Goal: Information Seeking & Learning: Compare options

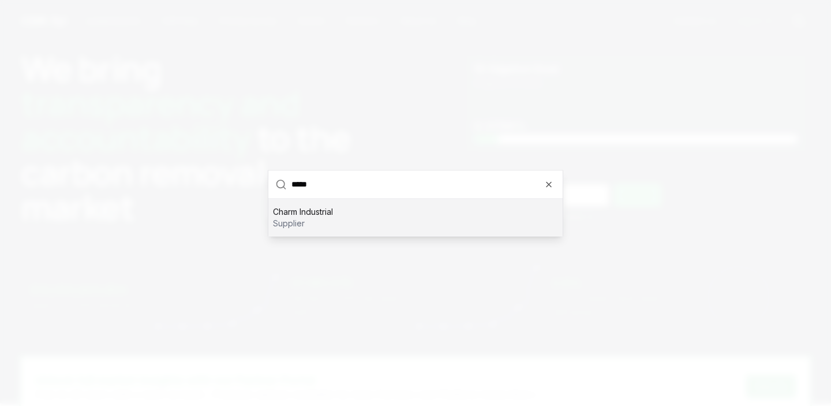
type input "*****"
click at [333, 203] on div "Charm Industrial supplier" at bounding box center [415, 216] width 294 height 37
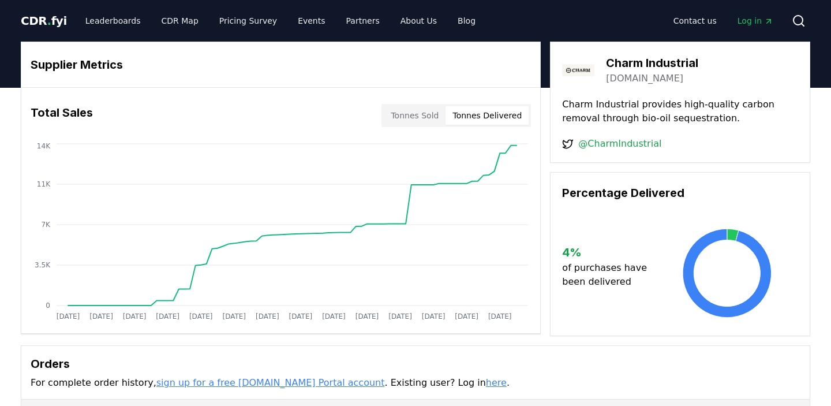
click at [499, 118] on button "Tonnes Delivered" at bounding box center [486, 115] width 83 height 18
drag, startPoint x: 187, startPoint y: 268, endPoint x: 426, endPoint y: 266, distance: 239.4
click at [426, 266] on icon "Jan 2019 Jul 2019 Jan 2020 Jul 2020 Jan 2021 Jul 2021 Jan 2022 Jul 2022 Jan 202…" at bounding box center [275, 233] width 509 height 185
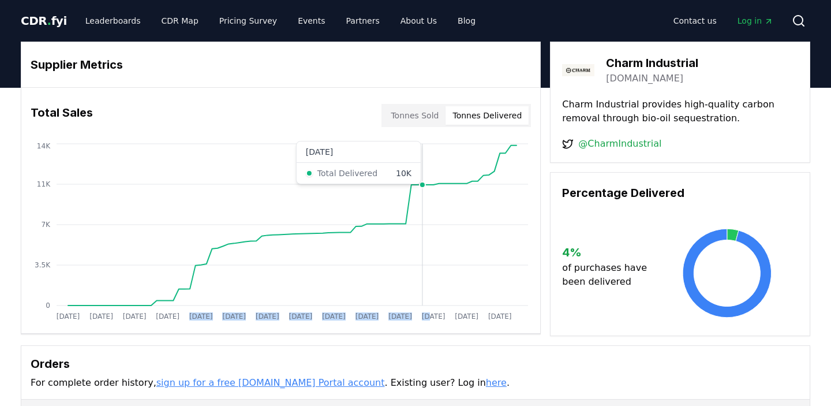
click at [423, 267] on icon "Jan 2019 Jul 2019 Jan 2020 Jul 2020 Jan 2021 Jul 2021 Jan 2022 Jul 2022 Jan 202…" at bounding box center [275, 233] width 509 height 185
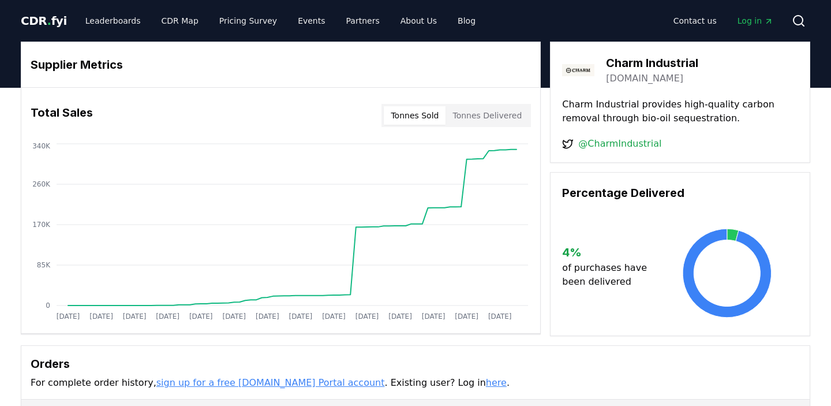
click at [425, 115] on button "Tonnes Sold" at bounding box center [415, 115] width 62 height 18
click at [793, 19] on circle at bounding box center [797, 20] width 9 height 9
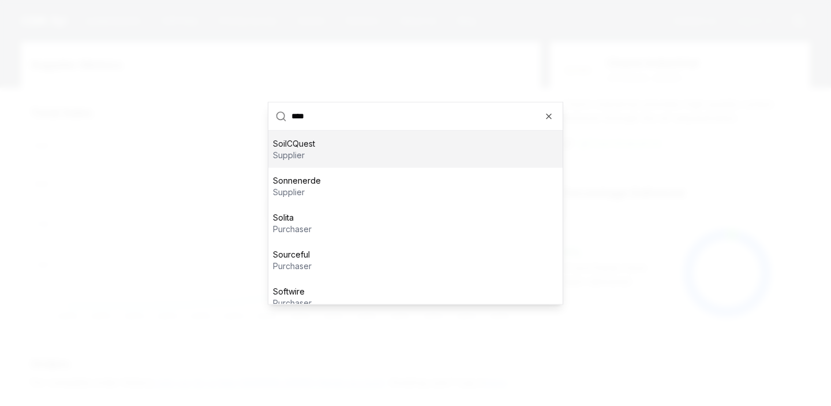
type input "*****"
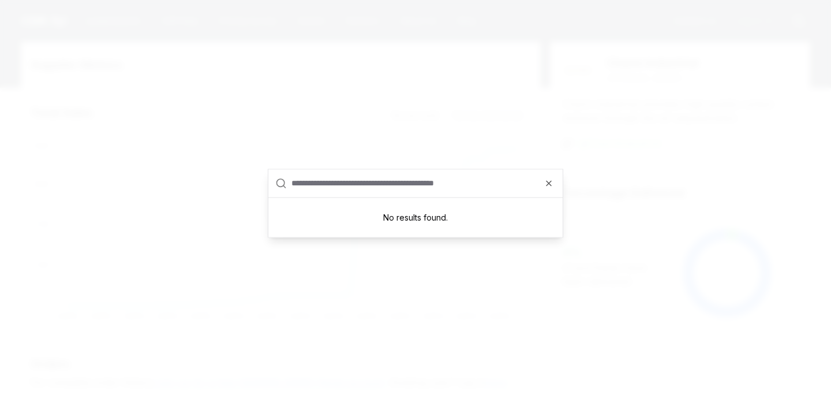
click at [344, 186] on input "text" at bounding box center [423, 183] width 264 height 28
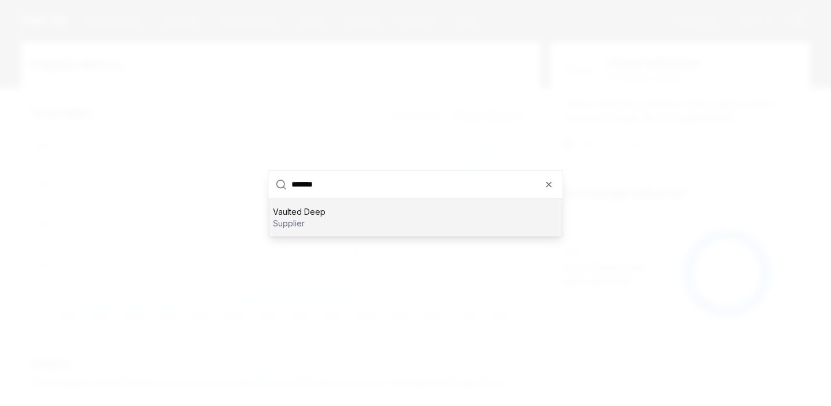
type input "*******"
click at [425, 219] on div "Vaulted Deep supplier" at bounding box center [415, 216] width 294 height 37
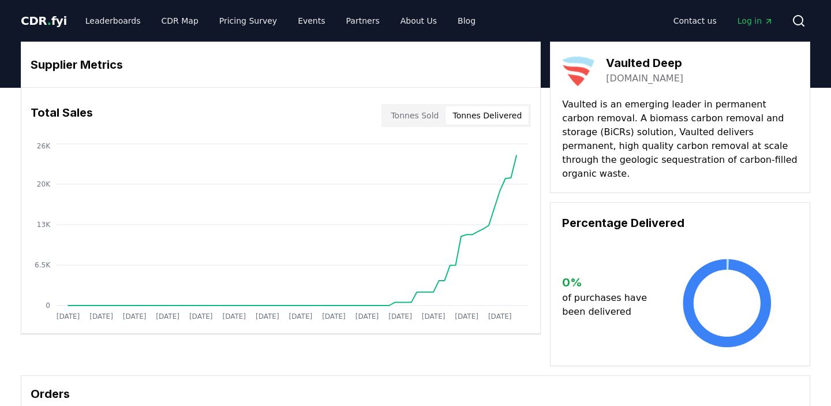
click at [491, 115] on button "Tonnes Delivered" at bounding box center [486, 115] width 83 height 18
click at [498, 112] on button "Tonnes Delivered" at bounding box center [486, 115] width 83 height 18
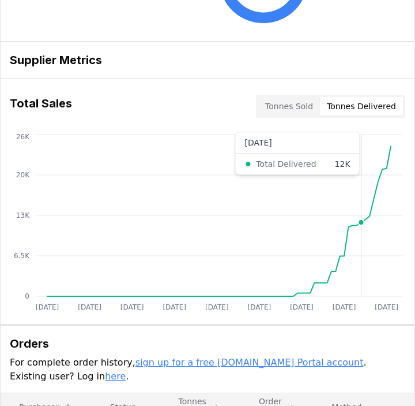
scroll to position [287, 0]
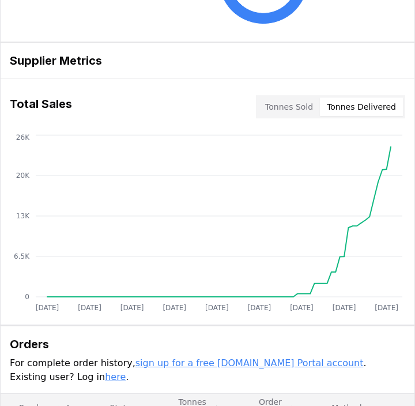
click at [302, 97] on button "Tonnes Sold" at bounding box center [289, 106] width 62 height 18
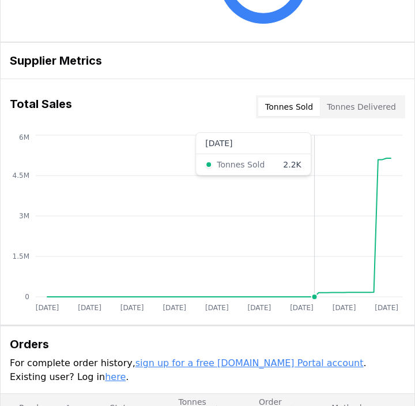
click at [317, 294] on circle at bounding box center [315, 297] width 6 height 6
